Goal: Information Seeking & Learning: Check status

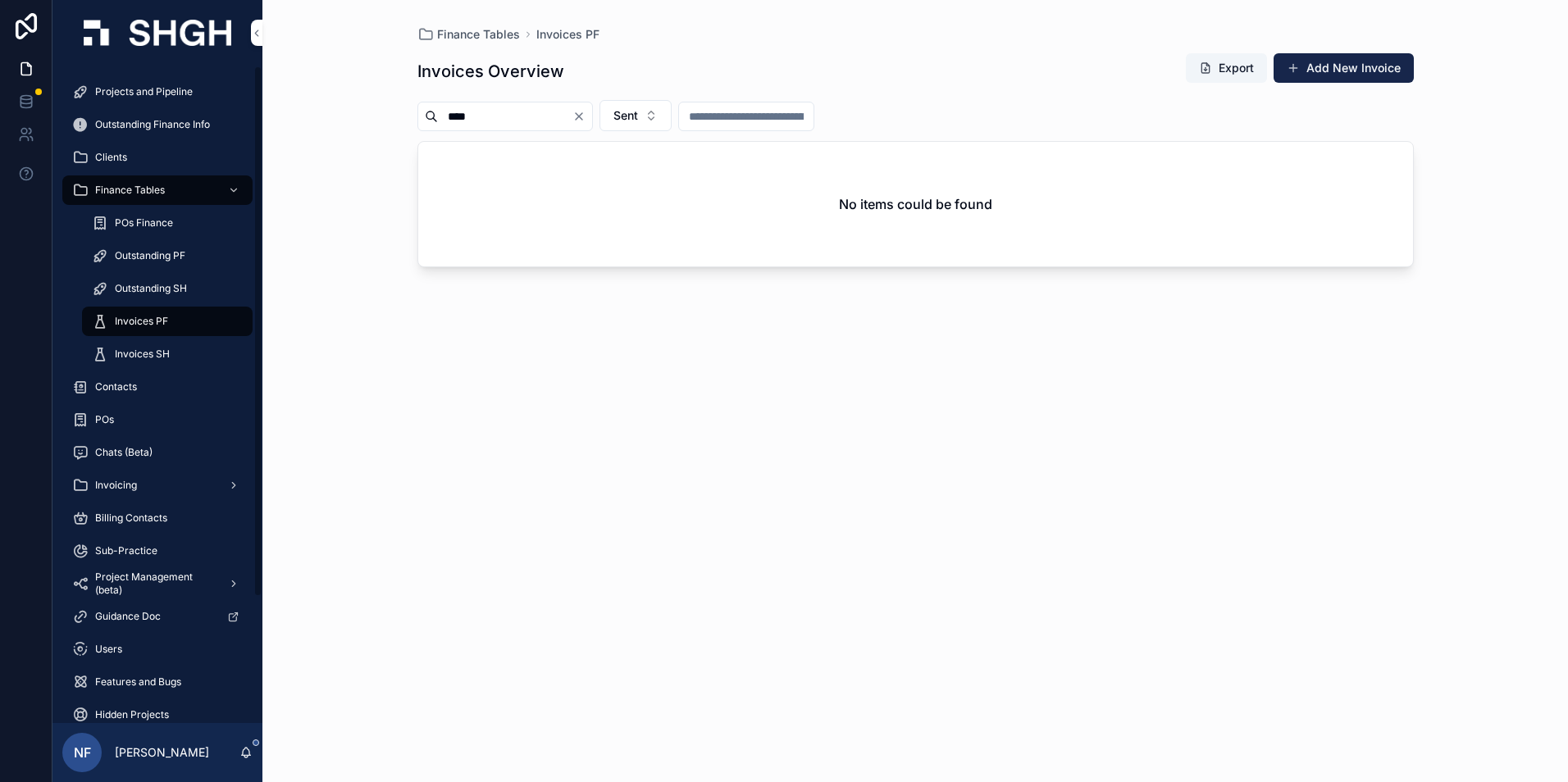
click at [144, 322] on span "Invoices PF" at bounding box center [142, 321] width 54 height 13
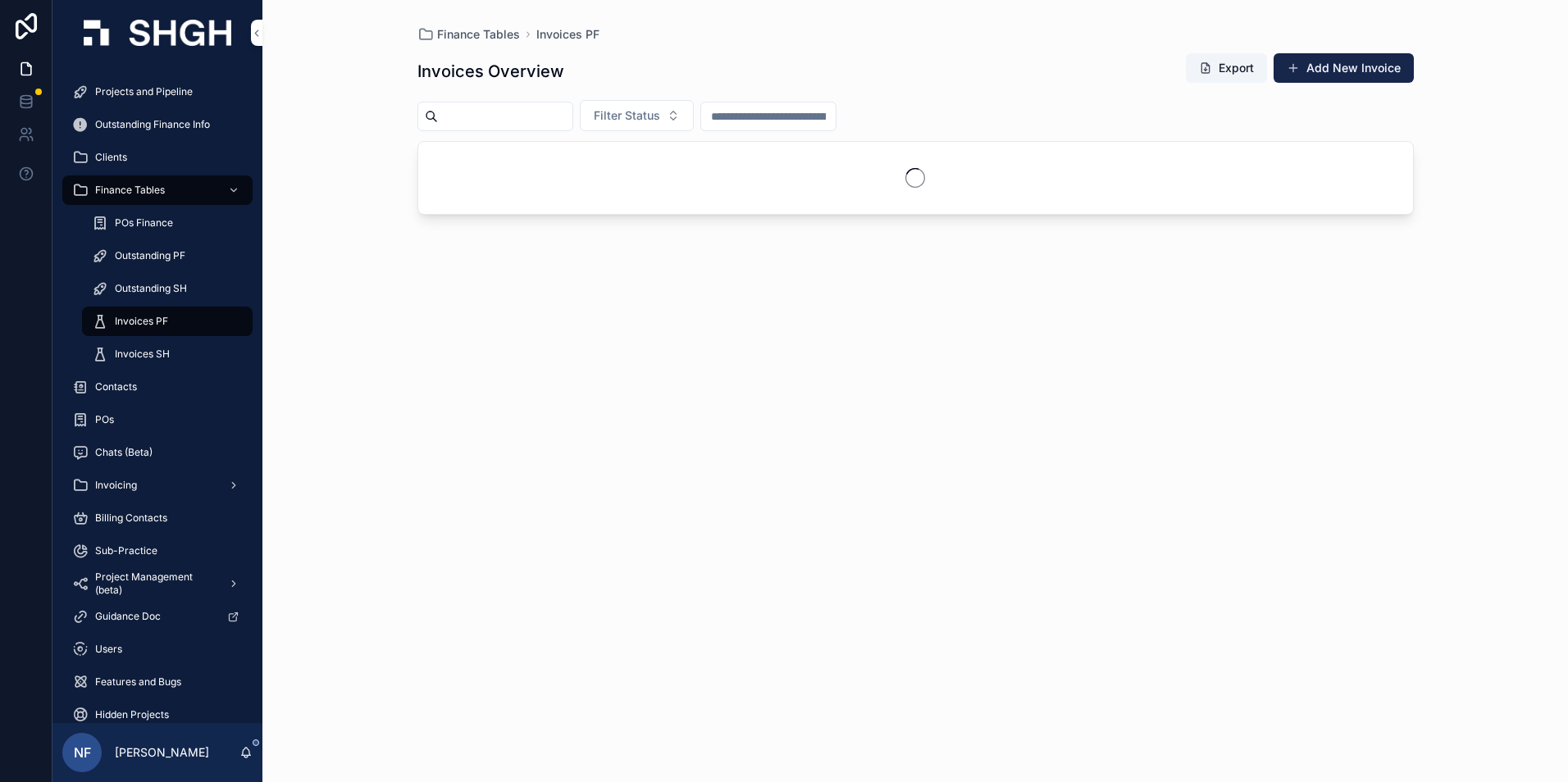
click at [645, 118] on span "Filter Status" at bounding box center [627, 115] width 67 height 16
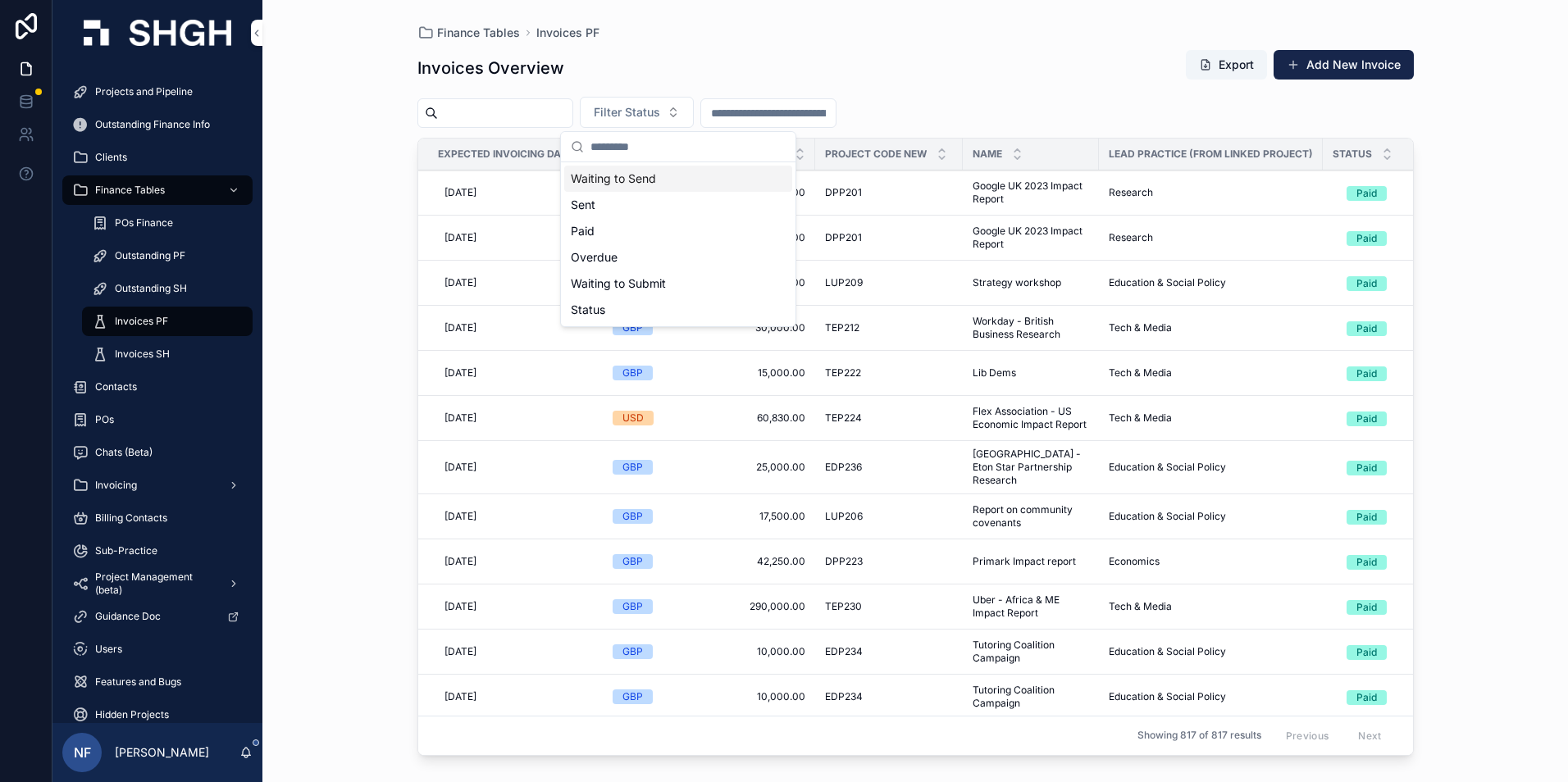
click at [627, 183] on div "Waiting to Send" at bounding box center [678, 178] width 228 height 26
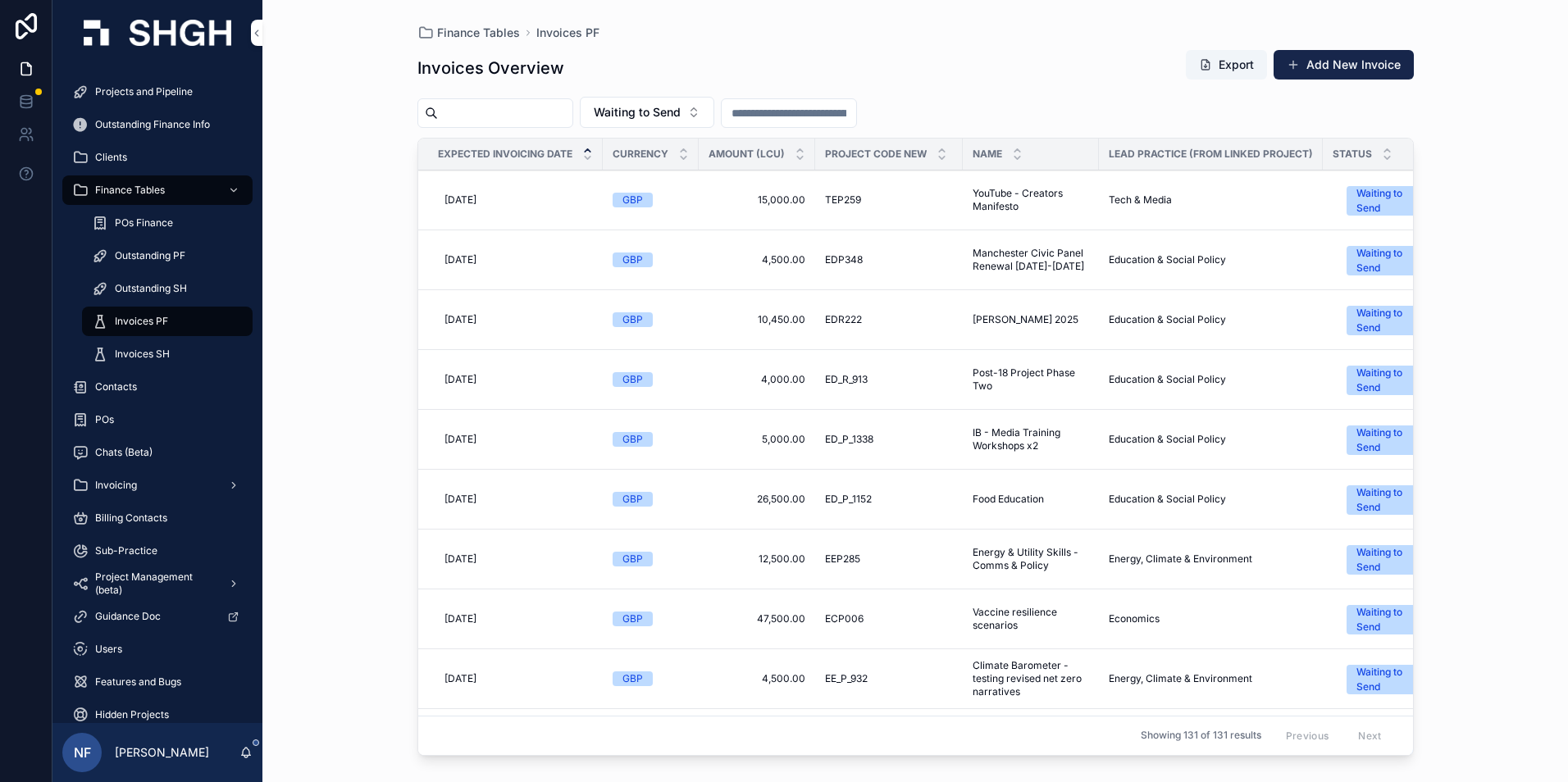
click at [138, 209] on link "POs Finance" at bounding box center [167, 223] width 170 height 29
click at [136, 217] on span "POs Finance" at bounding box center [144, 222] width 58 height 13
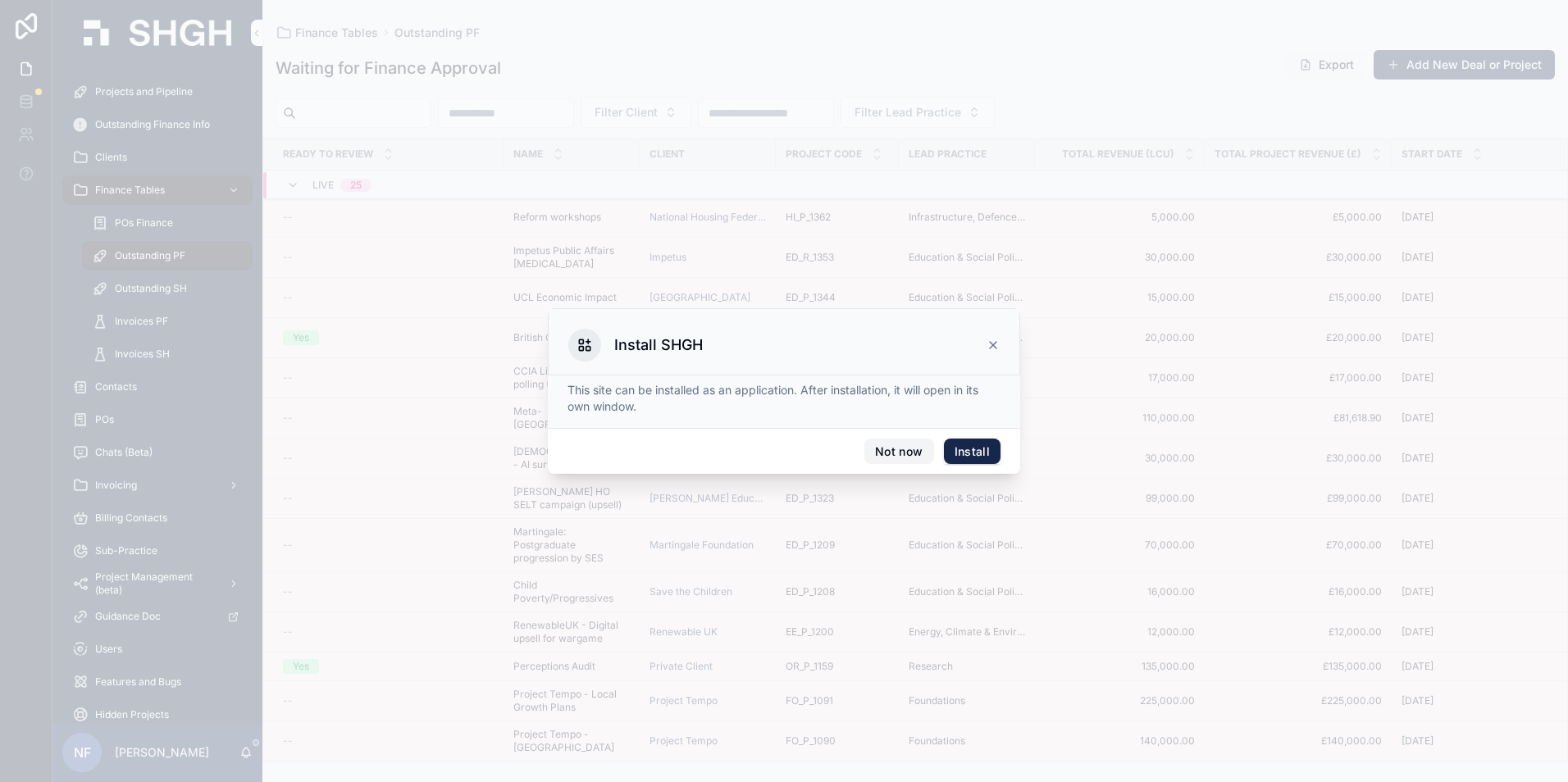
click at [885, 459] on button "Not now" at bounding box center [899, 452] width 69 height 26
